Goal: Answer question/provide support

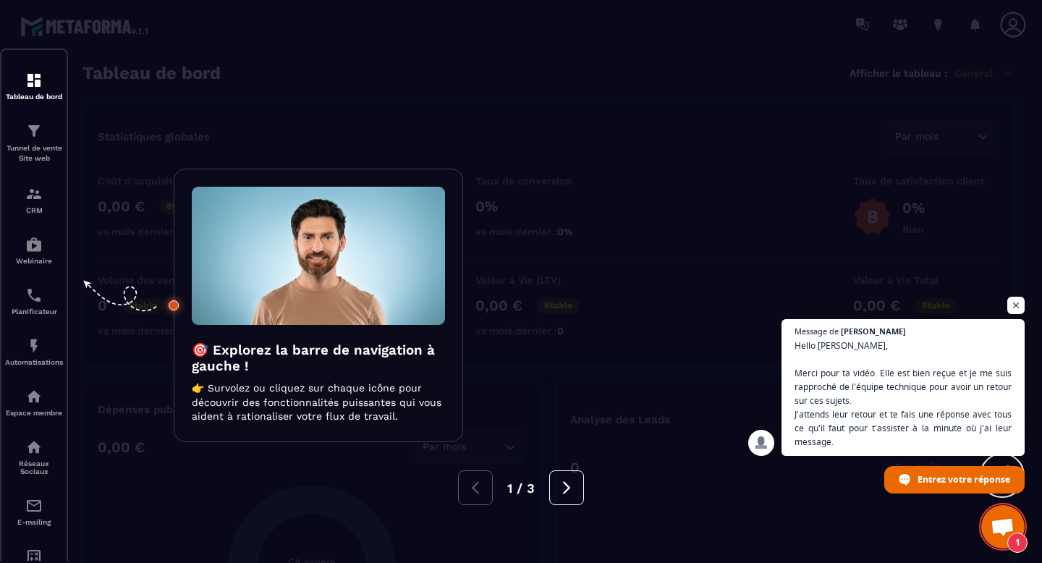
scroll to position [1336, 0]
click at [37, 141] on div at bounding box center [521, 281] width 1042 height 563
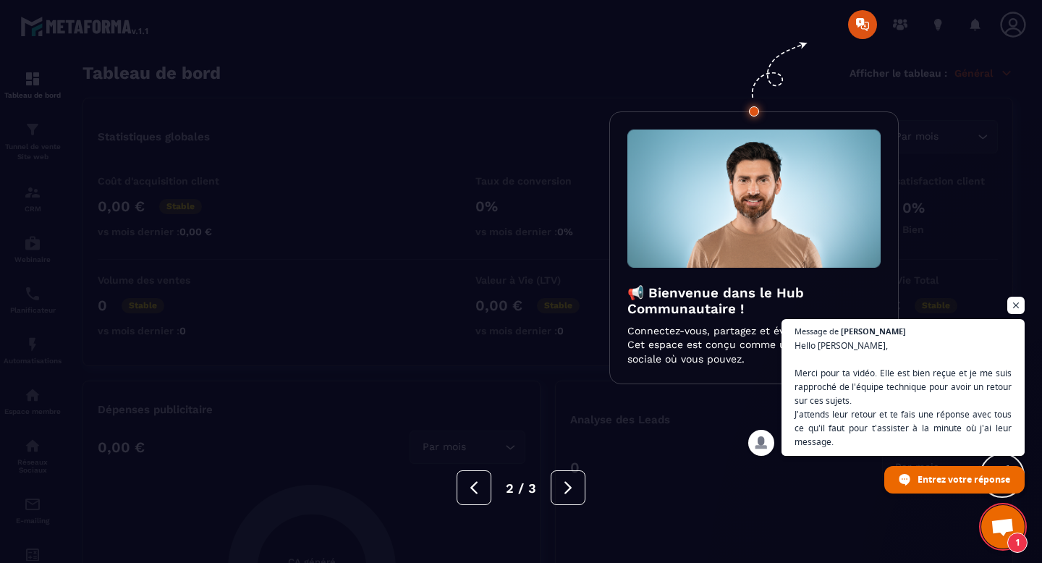
click at [593, 463] on div "2 / 3" at bounding box center [521, 483] width 1042 height 43
click at [567, 498] on button at bounding box center [568, 487] width 35 height 35
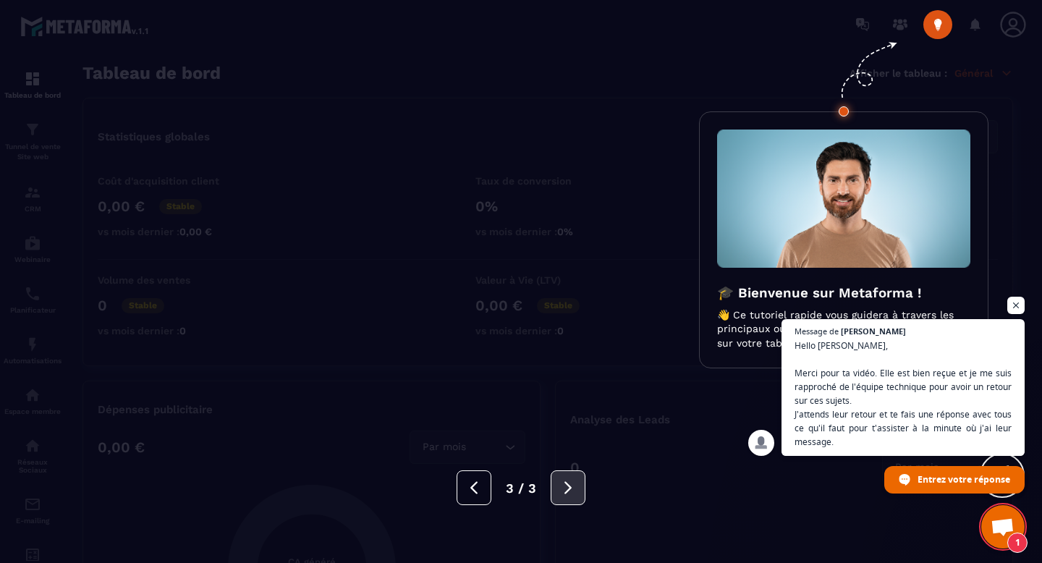
click at [567, 498] on button at bounding box center [568, 487] width 35 height 35
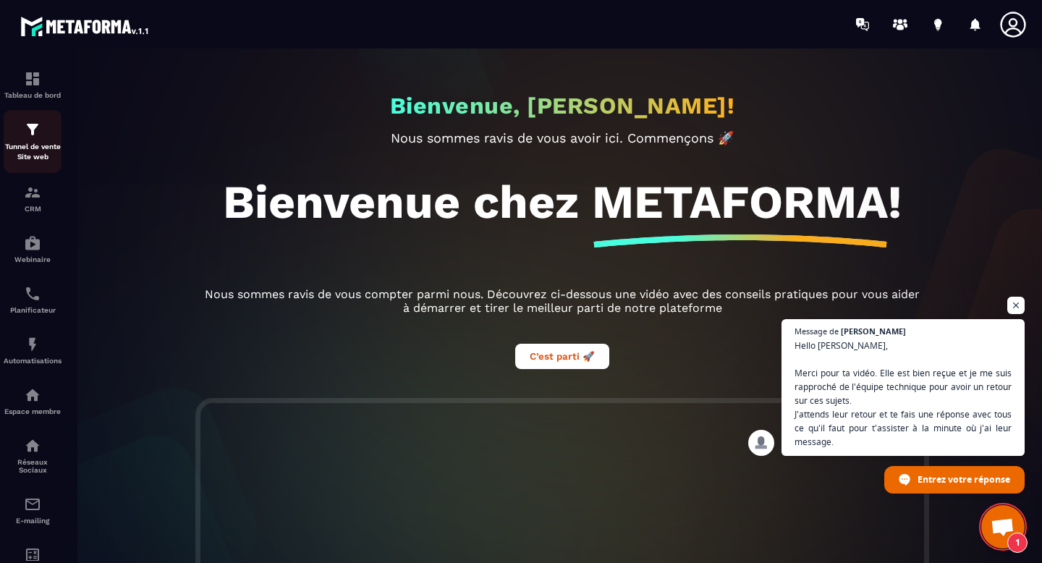
click at [25, 122] on img at bounding box center [32, 129] width 17 height 17
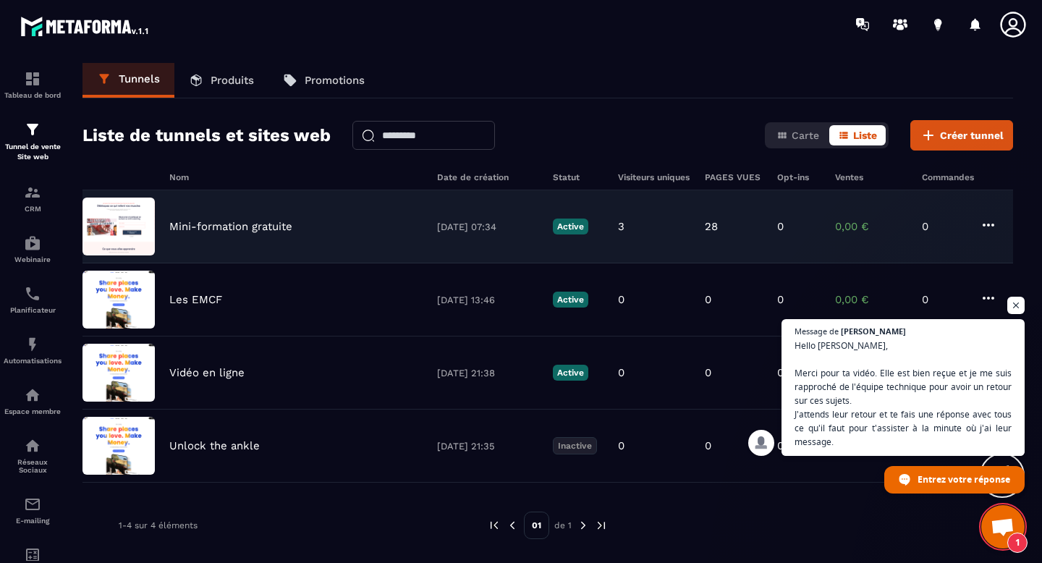
click at [322, 224] on div "Mini-formation gratuite" at bounding box center [295, 226] width 253 height 13
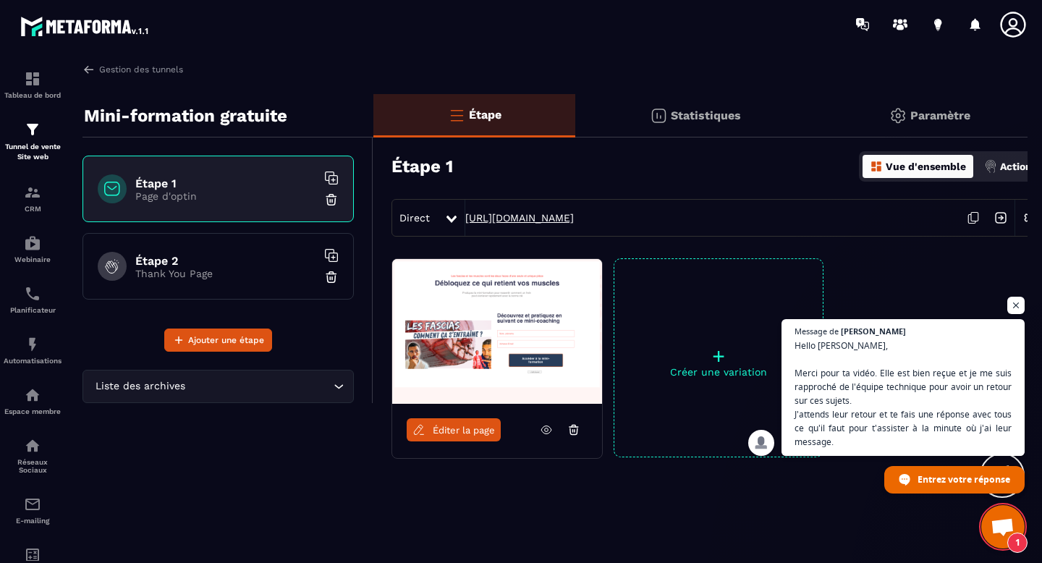
click at [574, 217] on link "https://myofit.metaforma.io/20876bf7086b795b58db67ce3df6a680" at bounding box center [519, 218] width 109 height 12
click at [945, 483] on span "Entrez votre réponse" at bounding box center [963, 478] width 93 height 25
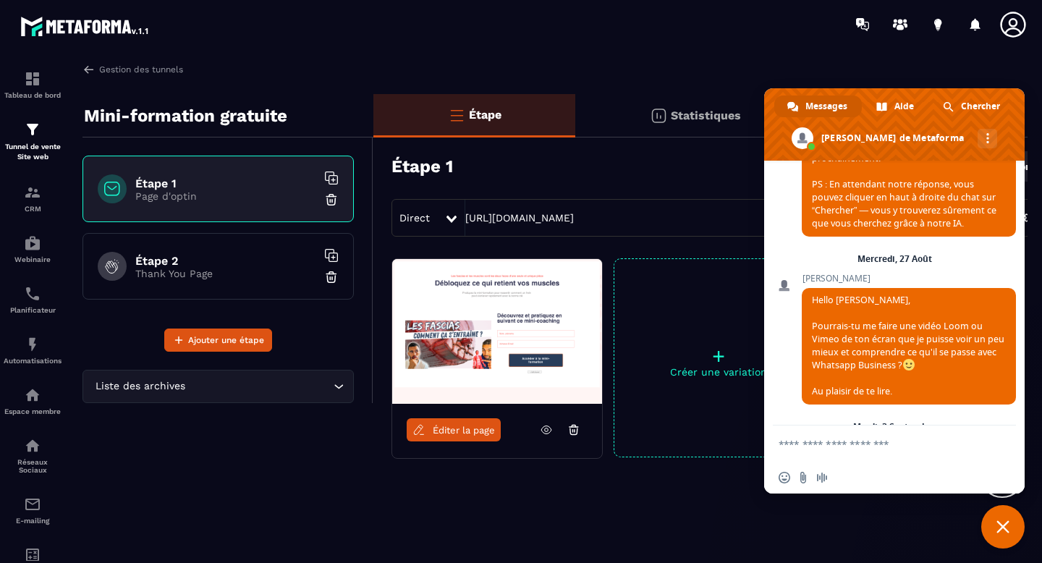
scroll to position [2075, 0]
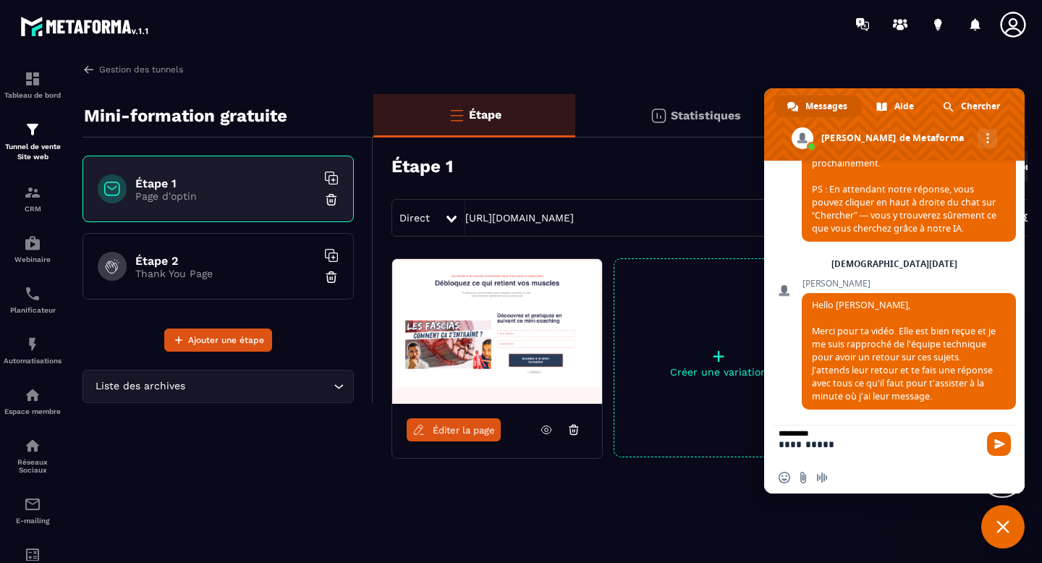
type textarea "**********"
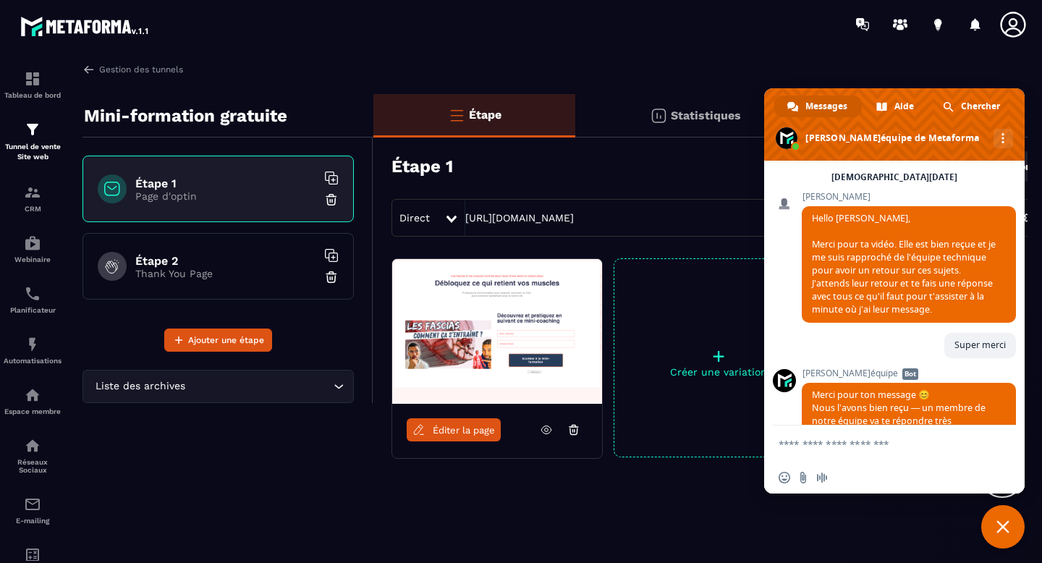
scroll to position [2268, 0]
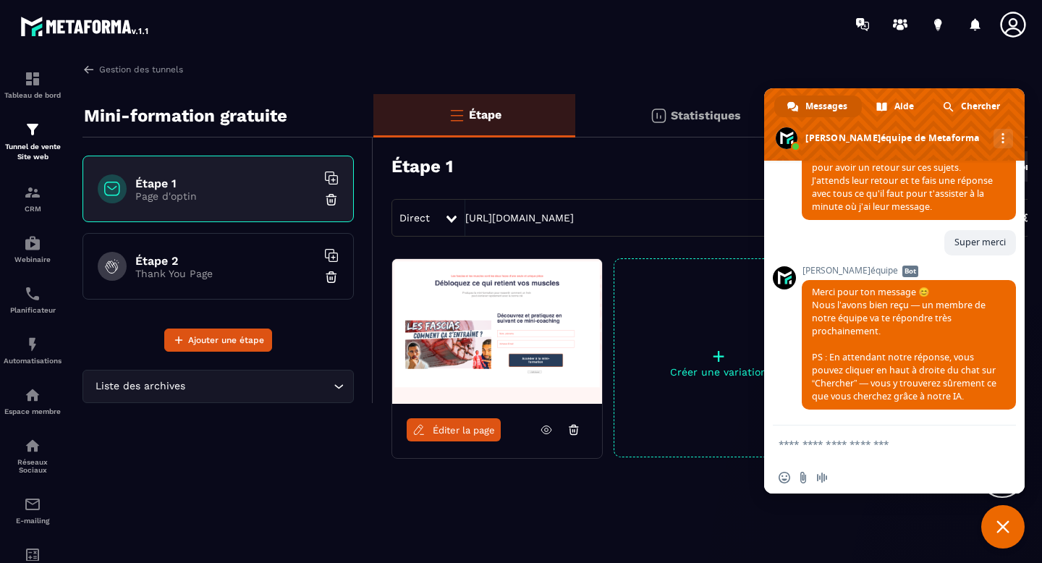
click at [819, 447] on textarea "Entrez votre message..." at bounding box center [880, 444] width 203 height 36
paste textarea "**********"
type textarea "**********"
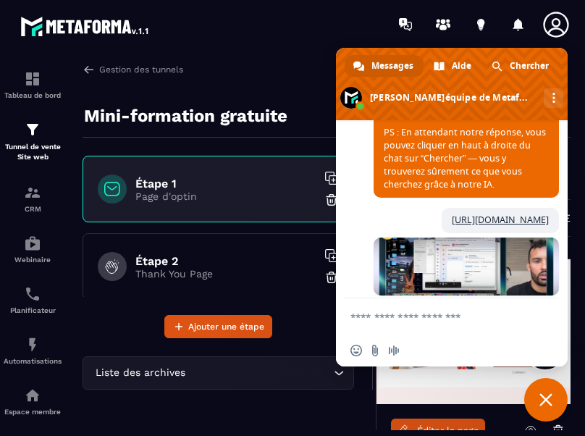
scroll to position [2701, 0]
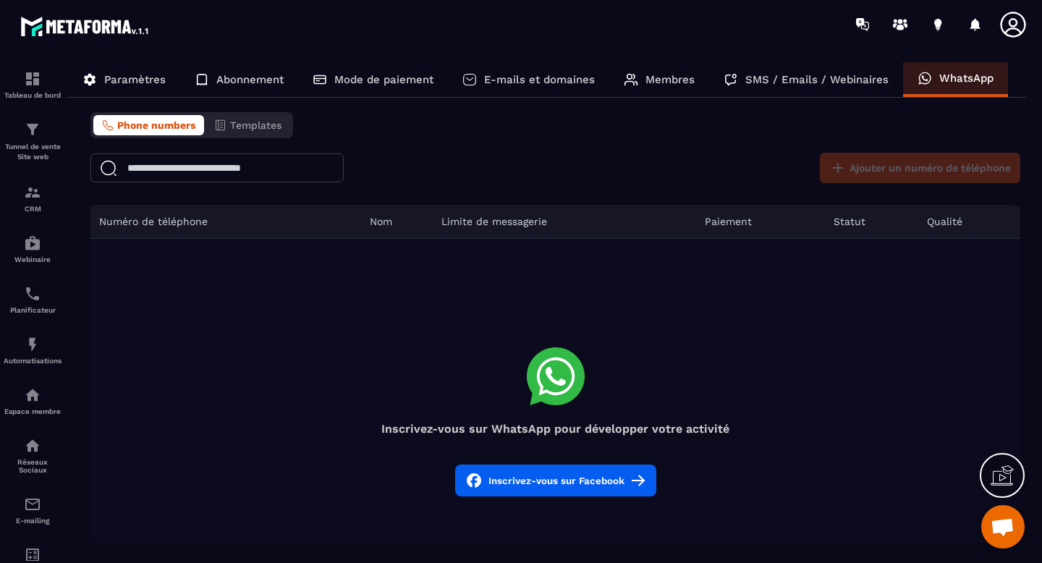
scroll to position [1296, 0]
